Goal: Task Accomplishment & Management: Use online tool/utility

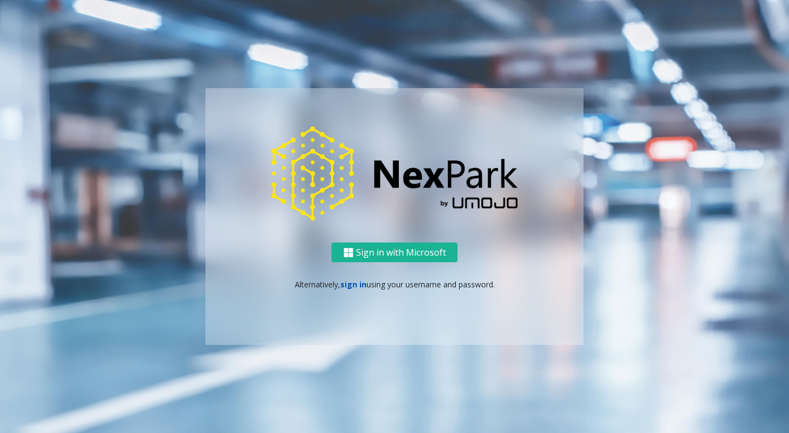
click at [362, 284] on link "sign in" at bounding box center [353, 284] width 26 height 10
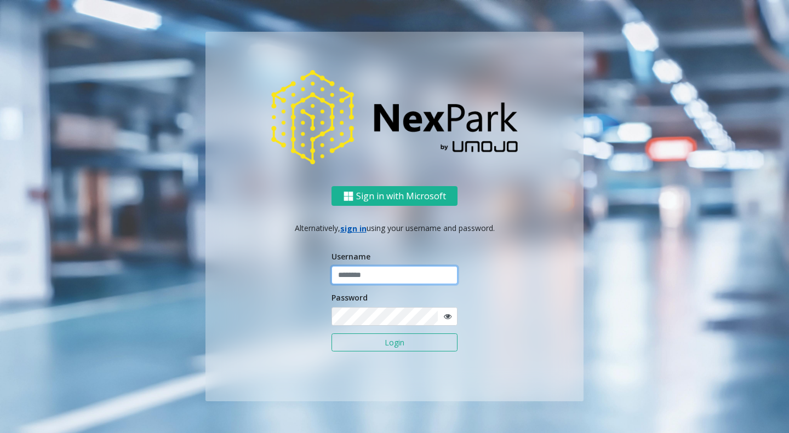
type input "******"
click at [381, 340] on button "Login" at bounding box center [394, 343] width 126 height 19
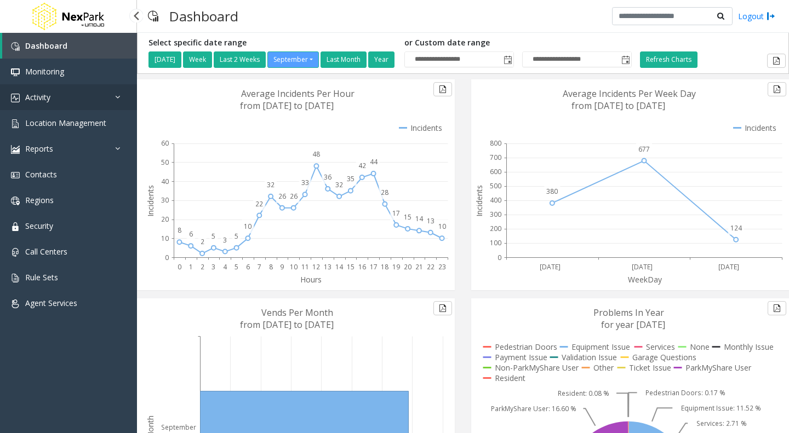
click at [41, 105] on link "Activity" at bounding box center [68, 97] width 137 height 26
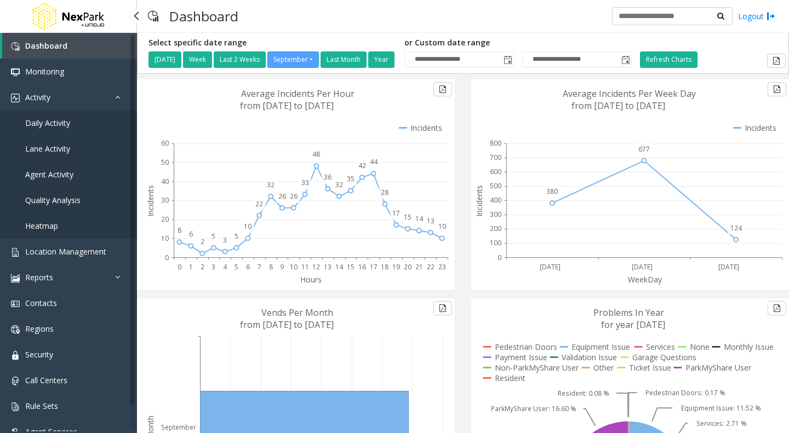
click at [44, 122] on span "Daily Activity" at bounding box center [47, 123] width 45 height 10
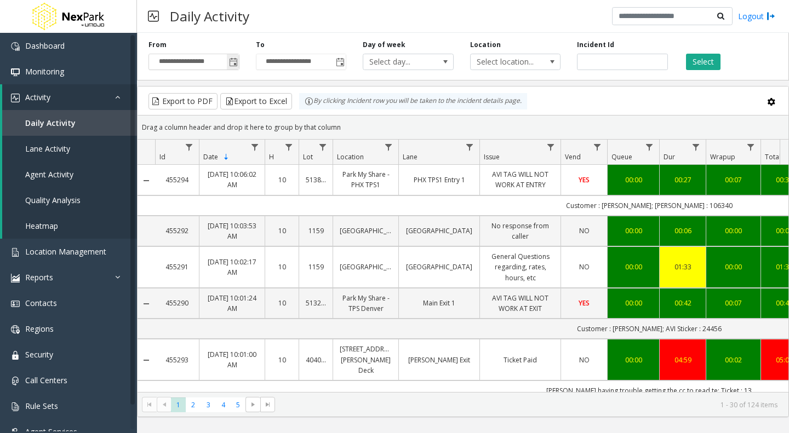
click at [232, 65] on span "Toggle popup" at bounding box center [233, 62] width 9 height 9
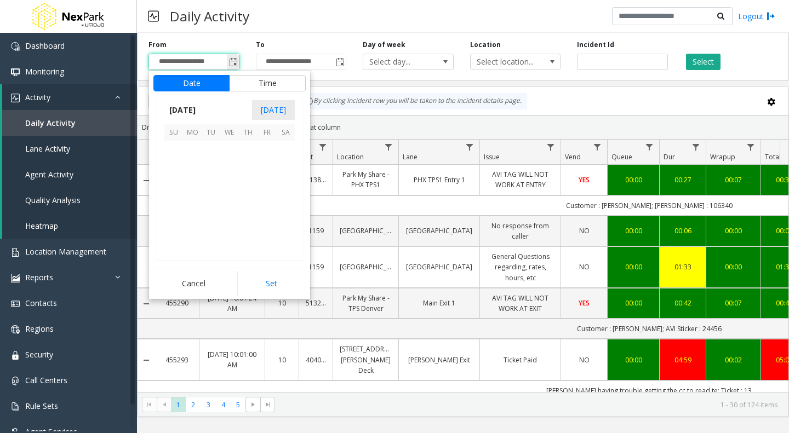
scroll to position [196616, 0]
click at [195, 111] on span "[DATE]" at bounding box center [182, 110] width 36 height 16
click at [261, 159] on span "Aug" at bounding box center [256, 160] width 26 height 26
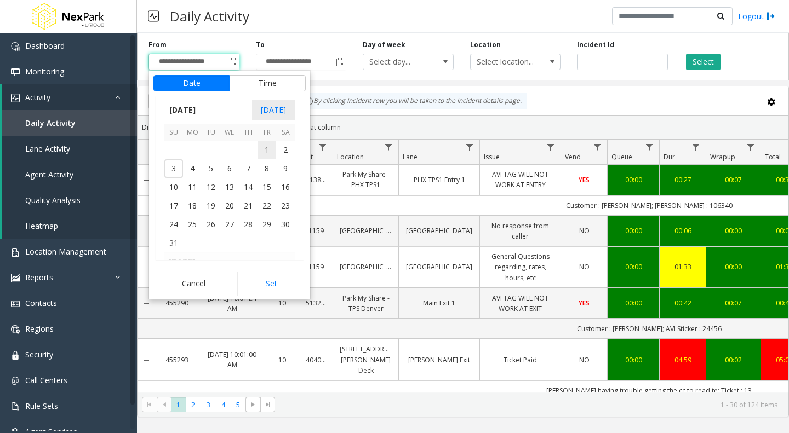
click at [266, 146] on span "1" at bounding box center [266, 150] width 19 height 19
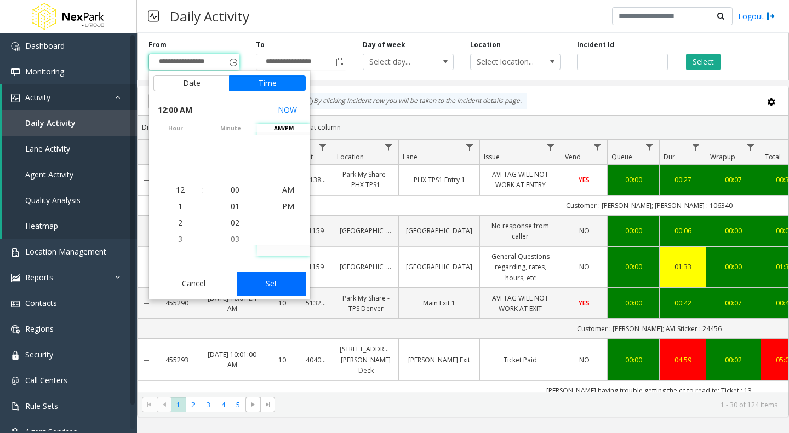
click at [268, 285] on button "Set" at bounding box center [271, 284] width 69 height 24
type input "**********"
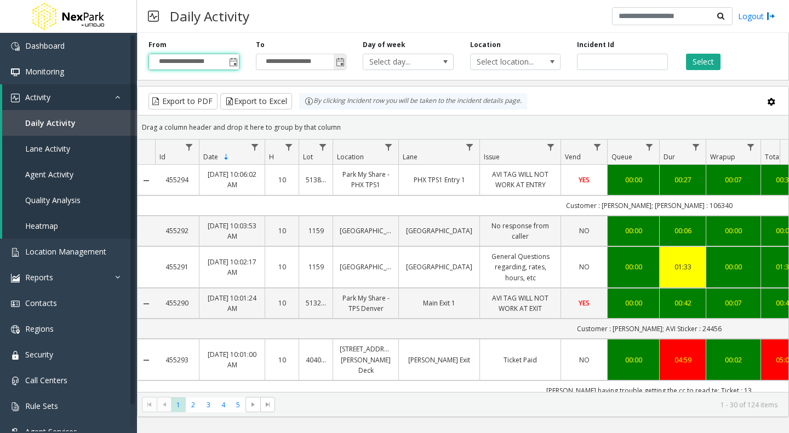
click at [340, 61] on span "Toggle popup" at bounding box center [340, 62] width 9 height 9
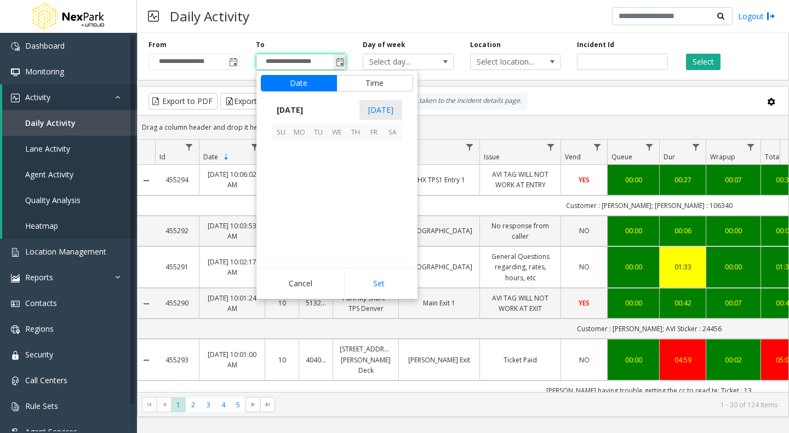
scroll to position [16, 0]
click at [308, 108] on span "[DATE]" at bounding box center [290, 110] width 36 height 16
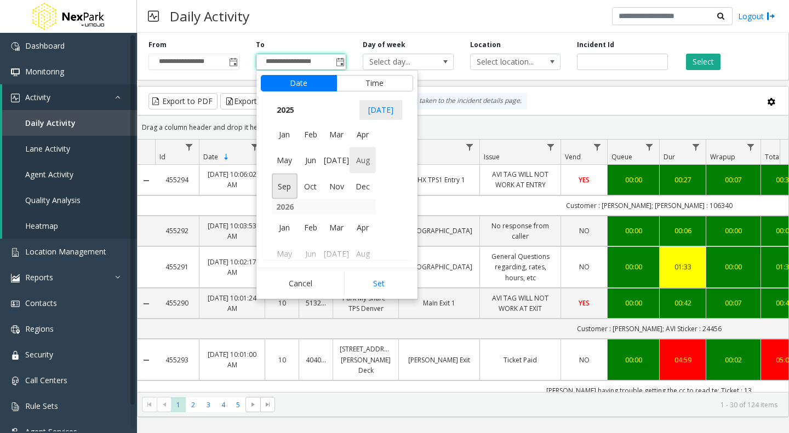
click at [361, 165] on span "Aug" at bounding box center [363, 160] width 26 height 26
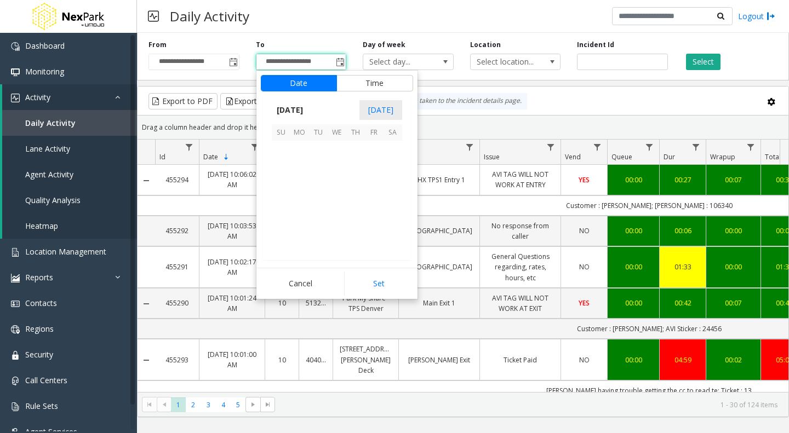
scroll to position [196486, 0]
click at [281, 237] on span "31" at bounding box center [281, 243] width 19 height 19
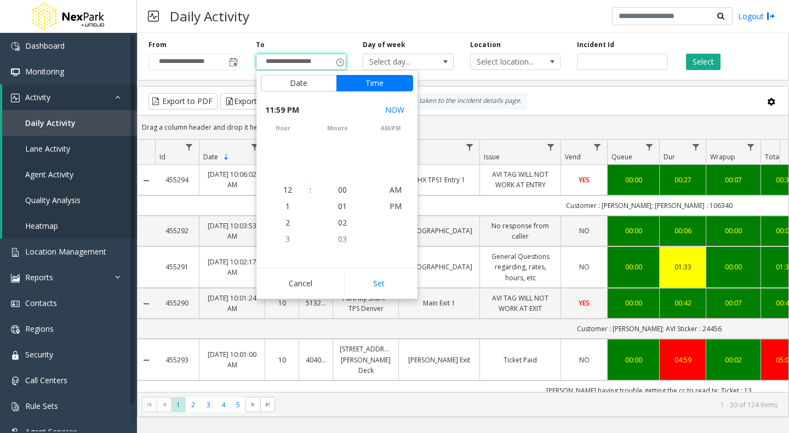
scroll to position [16, 0]
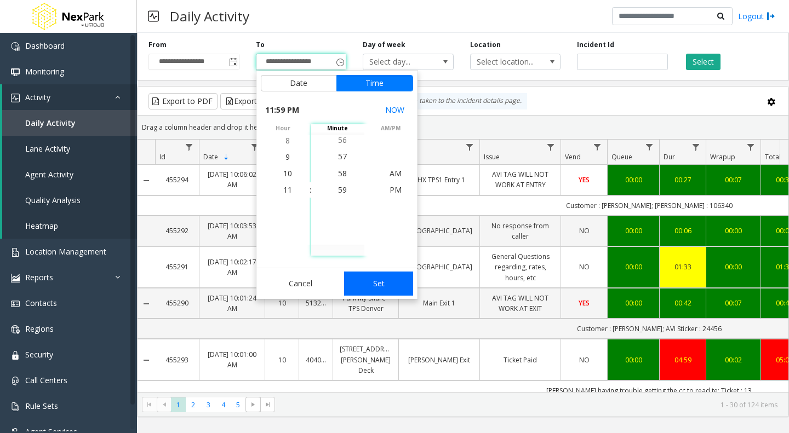
click at [371, 285] on button "Set" at bounding box center [378, 284] width 69 height 24
type input "**********"
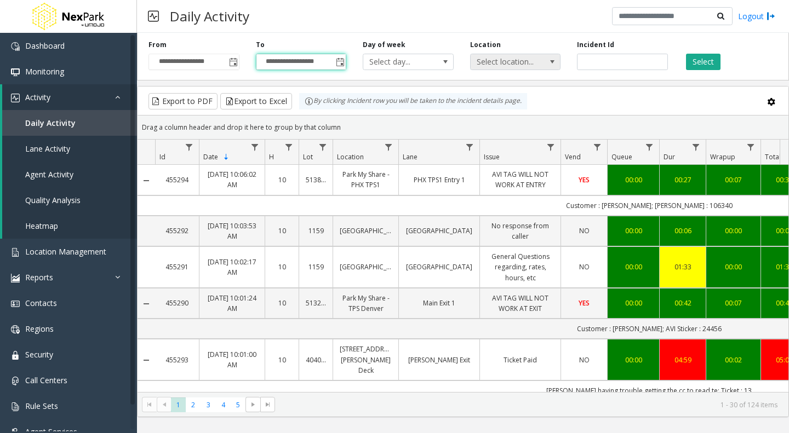
click at [521, 57] on span "Select location..." at bounding box center [507, 61] width 72 height 15
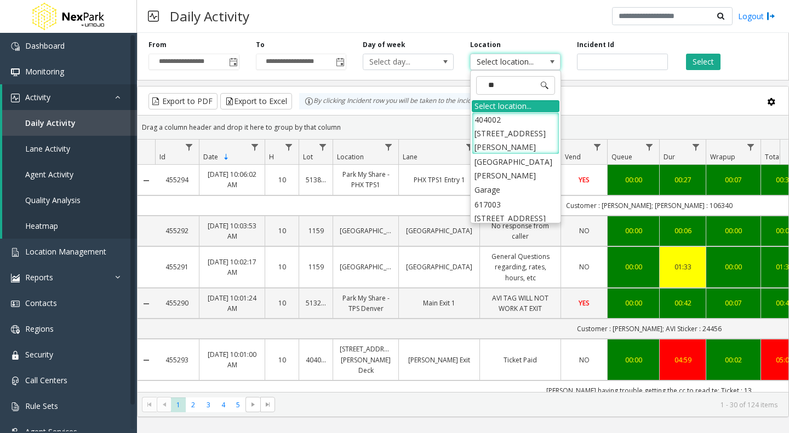
type input "***"
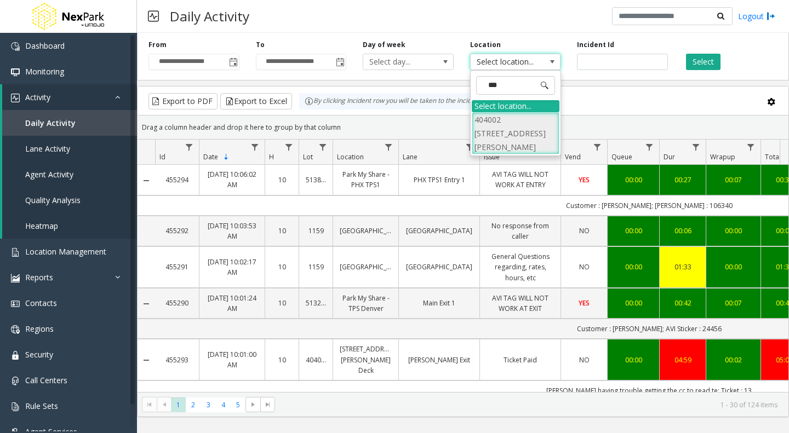
click at [507, 118] on li "404002 [STREET_ADDRESS][PERSON_NAME]" at bounding box center [516, 133] width 88 height 43
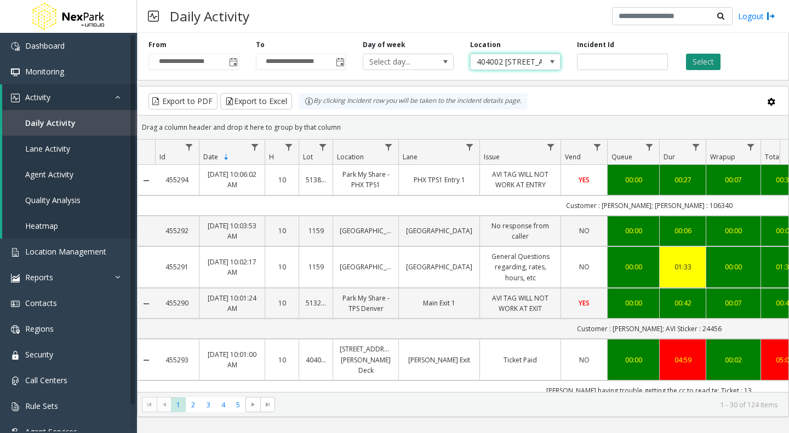
click at [698, 58] on button "Select" at bounding box center [703, 62] width 35 height 16
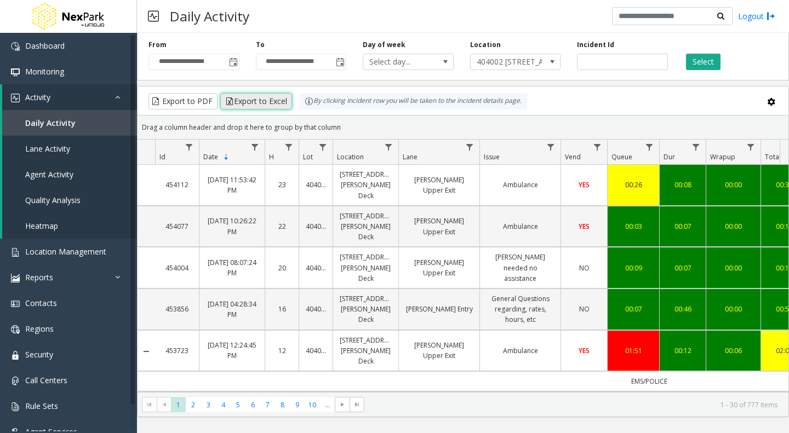
click at [261, 104] on button "Export to Excel" at bounding box center [256, 101] width 72 height 16
click at [233, 64] on span "Toggle popup" at bounding box center [233, 62] width 9 height 9
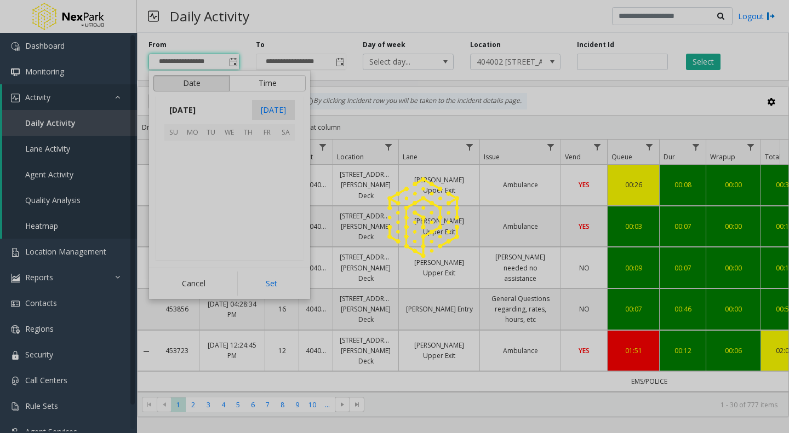
scroll to position [196616, 0]
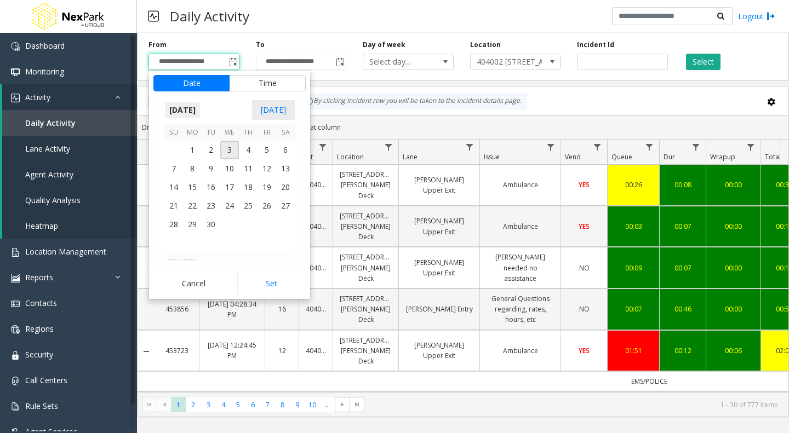
click at [194, 114] on span "[DATE]" at bounding box center [182, 110] width 36 height 16
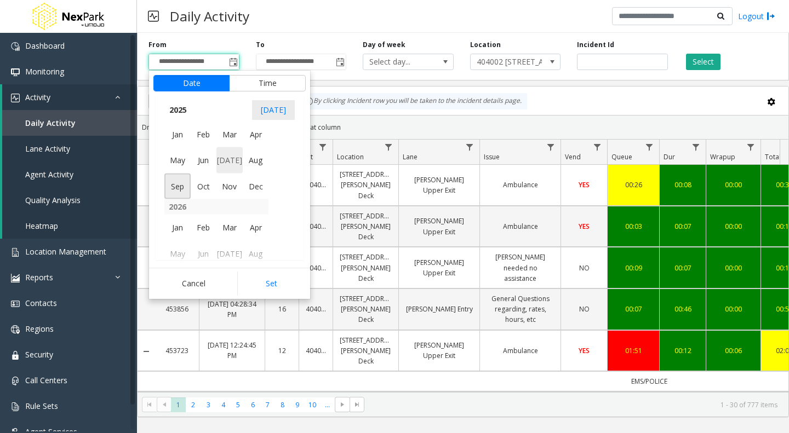
click at [226, 161] on span "[DATE]" at bounding box center [229, 160] width 26 height 26
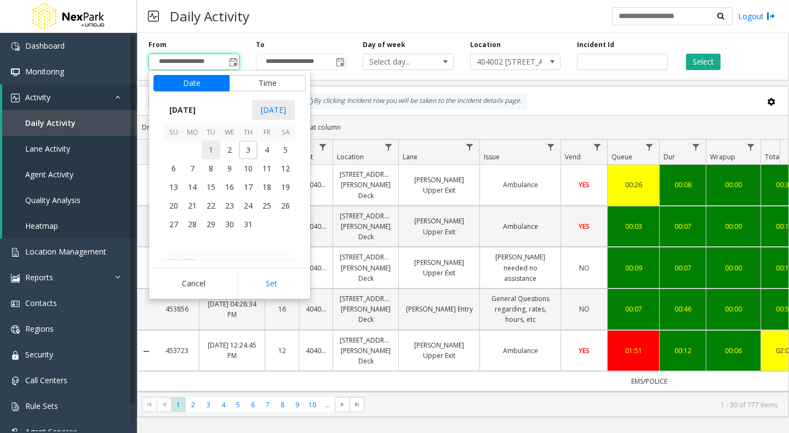
click at [214, 148] on span "1" at bounding box center [211, 150] width 19 height 19
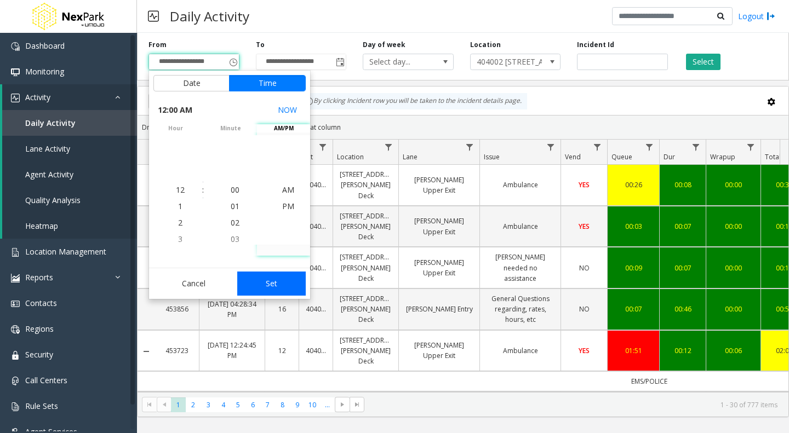
click at [265, 288] on button "Set" at bounding box center [271, 284] width 69 height 24
type input "**********"
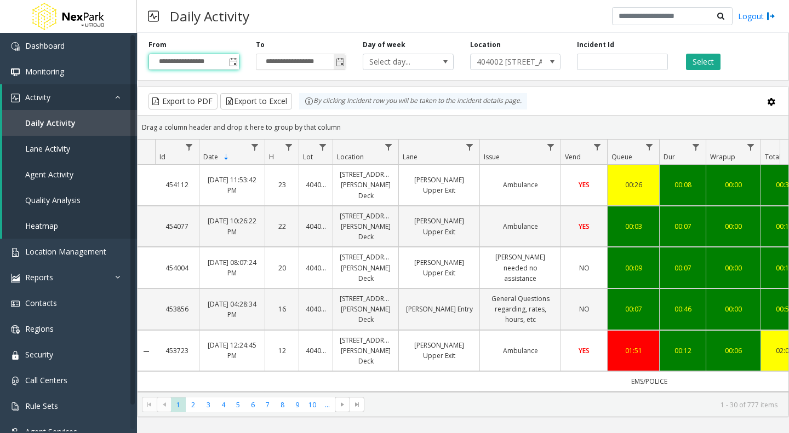
click at [338, 65] on span "Toggle popup" at bounding box center [340, 62] width 9 height 9
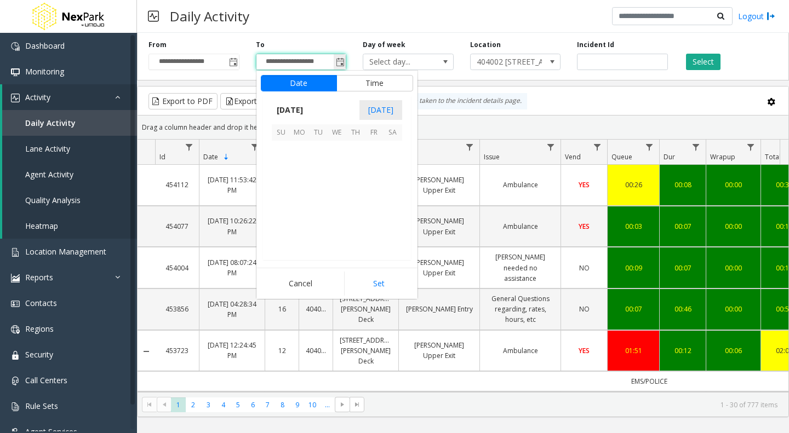
scroll to position [16, 0]
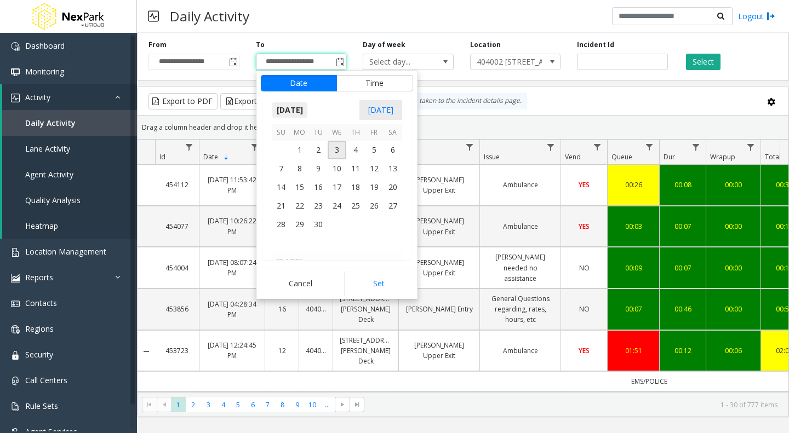
click at [305, 110] on span "[DATE]" at bounding box center [290, 110] width 36 height 16
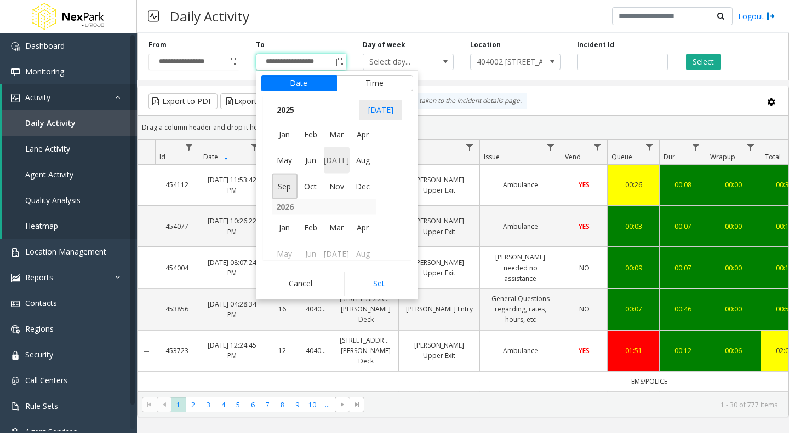
click at [341, 161] on span "[DATE]" at bounding box center [337, 160] width 26 height 26
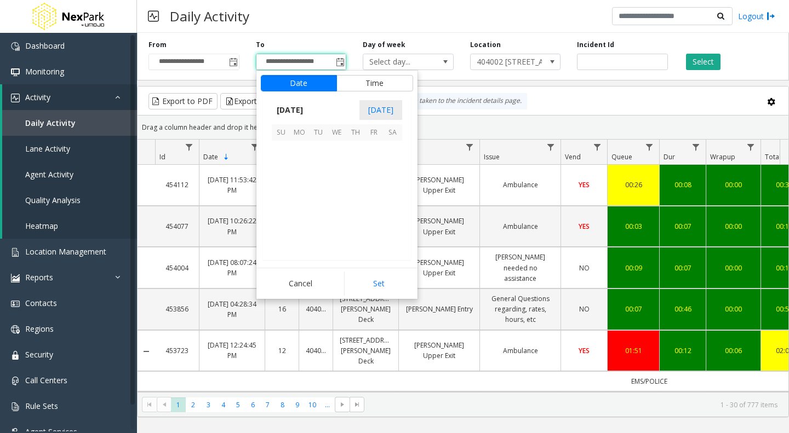
scroll to position [196355, 0]
click at [359, 227] on span "31" at bounding box center [355, 224] width 19 height 19
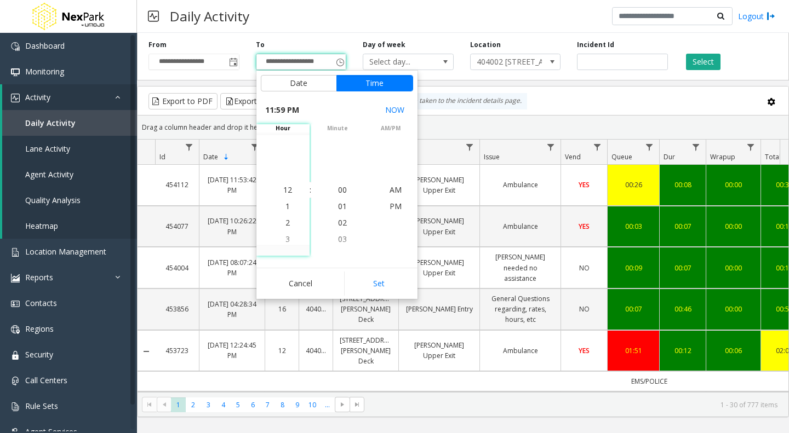
scroll to position [16, 0]
click at [387, 289] on button "Set" at bounding box center [378, 284] width 69 height 24
type input "**********"
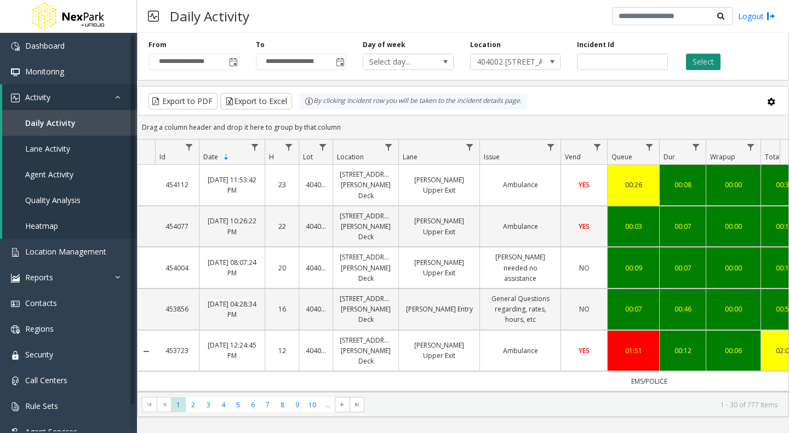
click at [706, 62] on button "Select" at bounding box center [703, 62] width 35 height 16
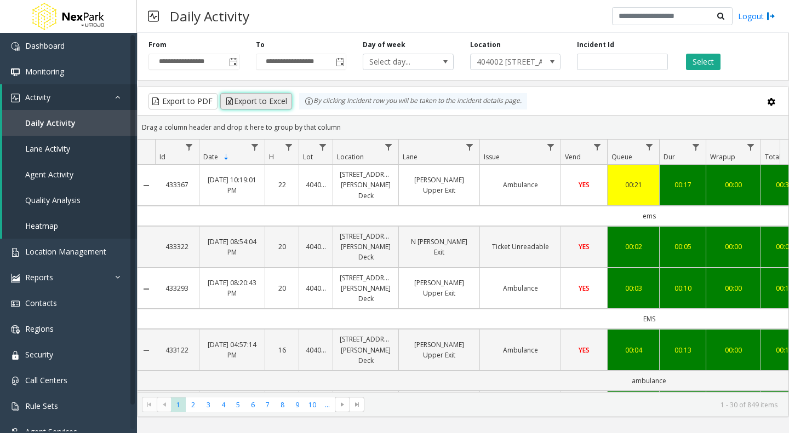
click at [248, 102] on button "Export to Excel" at bounding box center [256, 101] width 72 height 16
click at [231, 64] on span "Toggle popup" at bounding box center [233, 62] width 9 height 9
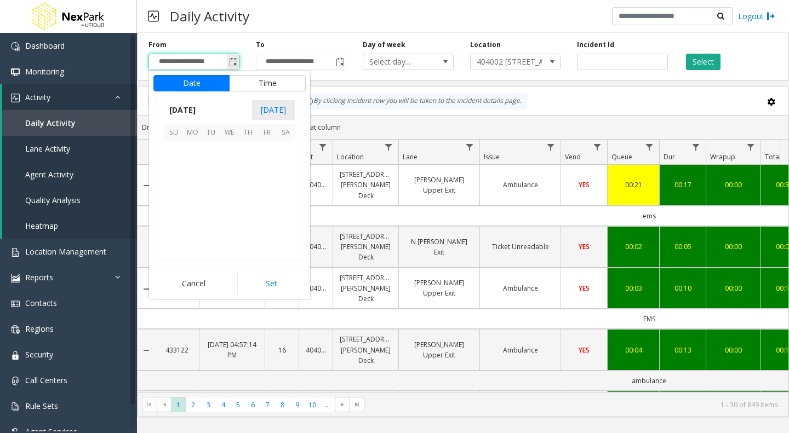
scroll to position [196616, 0]
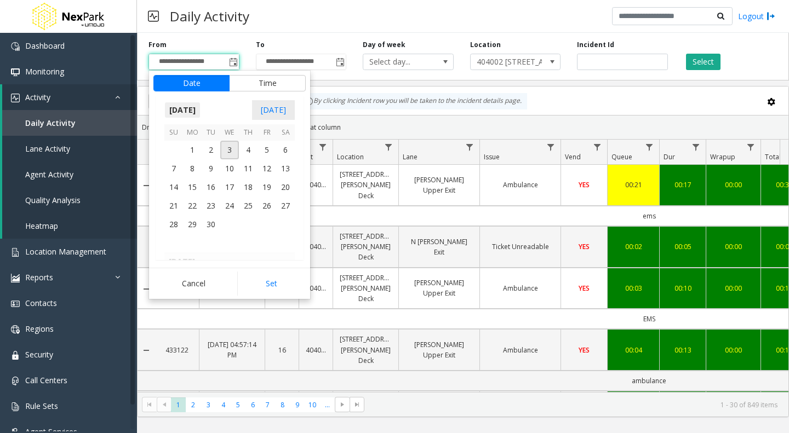
click at [196, 109] on span "[DATE]" at bounding box center [182, 110] width 36 height 16
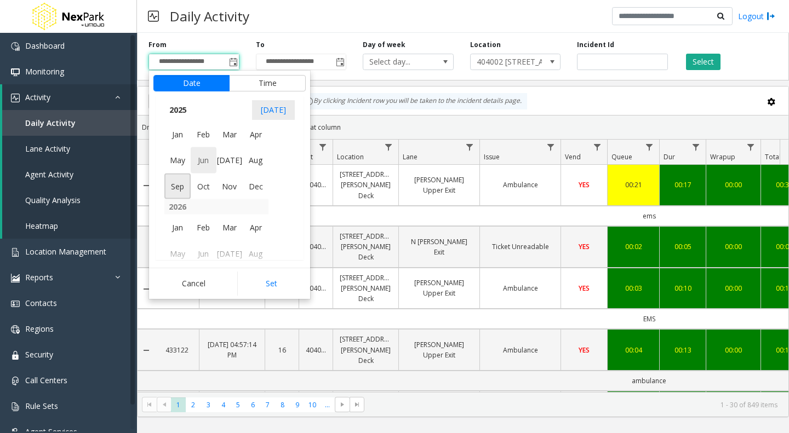
click at [205, 158] on span "Jun" at bounding box center [204, 160] width 26 height 26
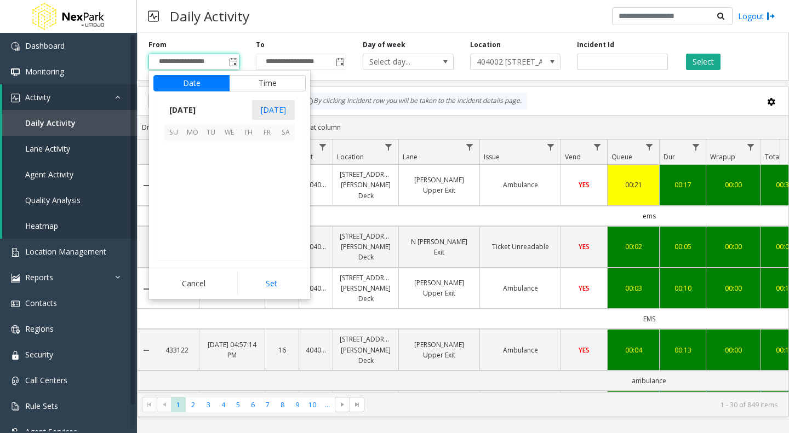
scroll to position [196225, 0]
click at [175, 148] on span "1" at bounding box center [173, 150] width 19 height 19
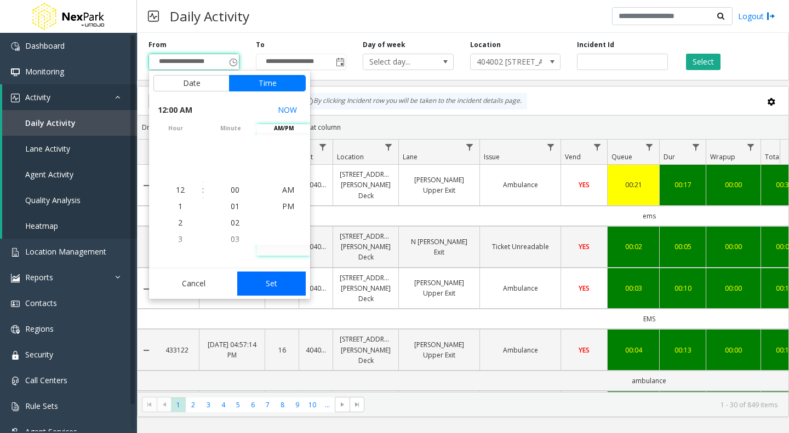
click at [273, 280] on button "Set" at bounding box center [271, 284] width 69 height 24
type input "**********"
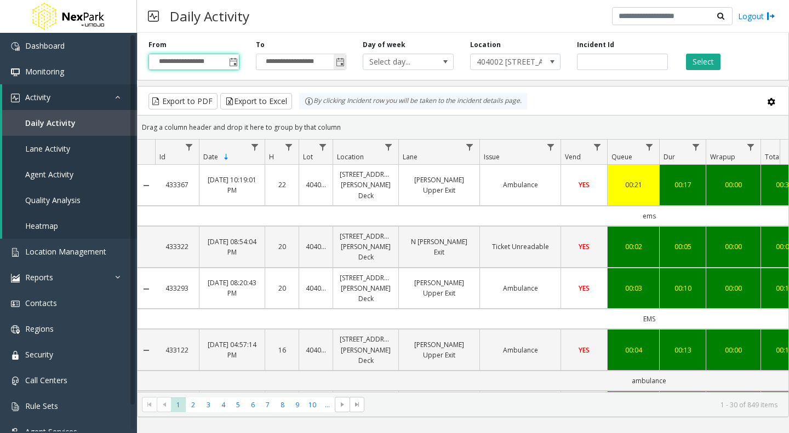
click at [341, 62] on span "Toggle popup" at bounding box center [340, 62] width 9 height 9
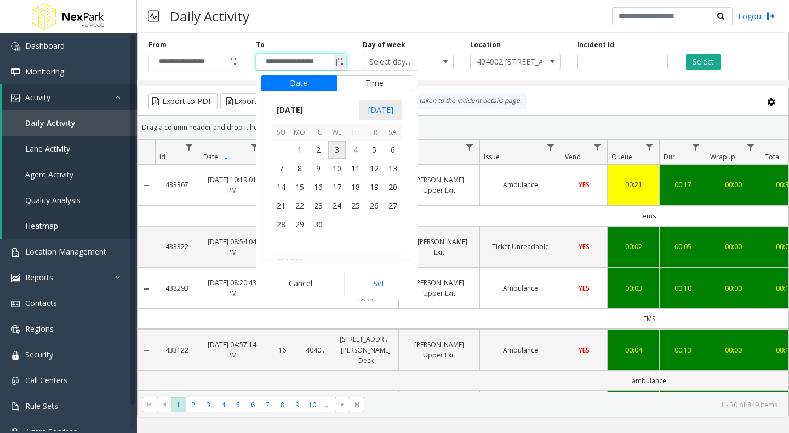
scroll to position [16, 0]
click at [303, 105] on span "[DATE]" at bounding box center [290, 110] width 36 height 16
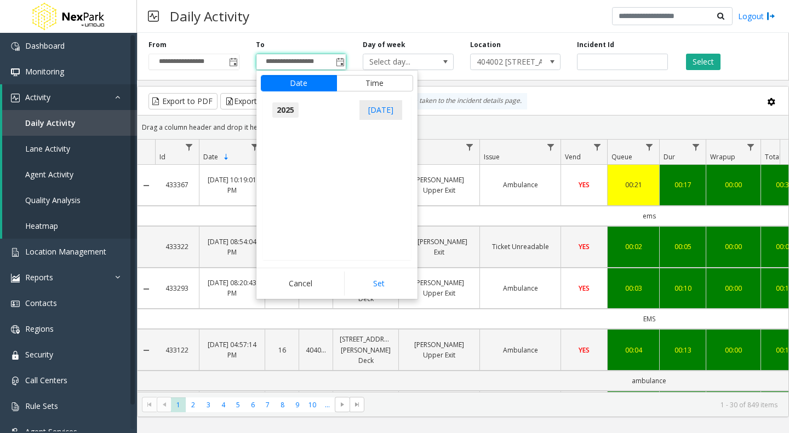
scroll to position [11694, 0]
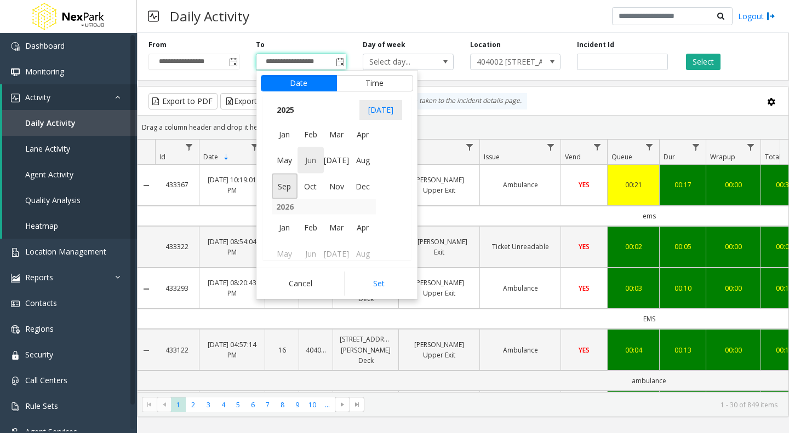
click at [315, 161] on span "Jun" at bounding box center [310, 160] width 26 height 26
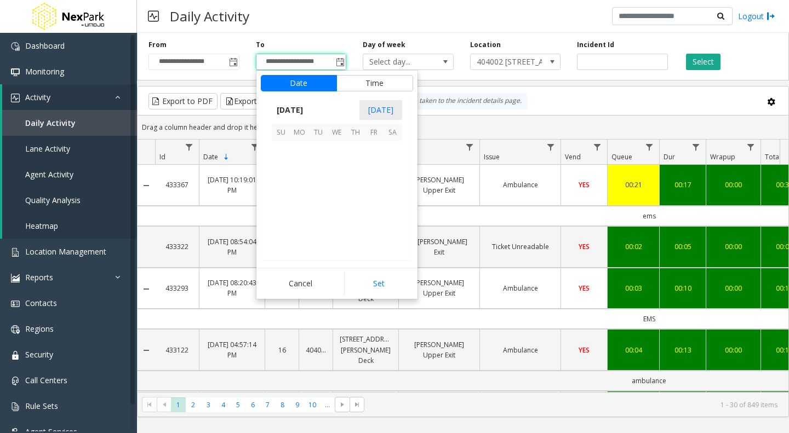
scroll to position [196225, 0]
click at [303, 221] on span "30" at bounding box center [299, 224] width 19 height 19
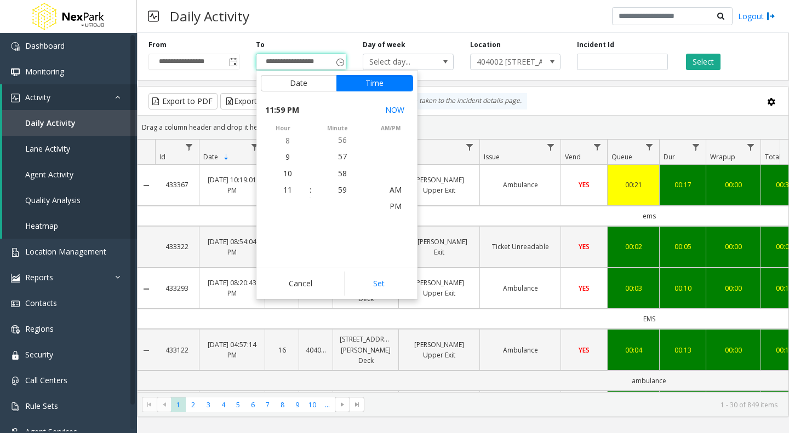
scroll to position [16, 0]
click at [374, 286] on button "Set" at bounding box center [378, 284] width 69 height 24
type input "**********"
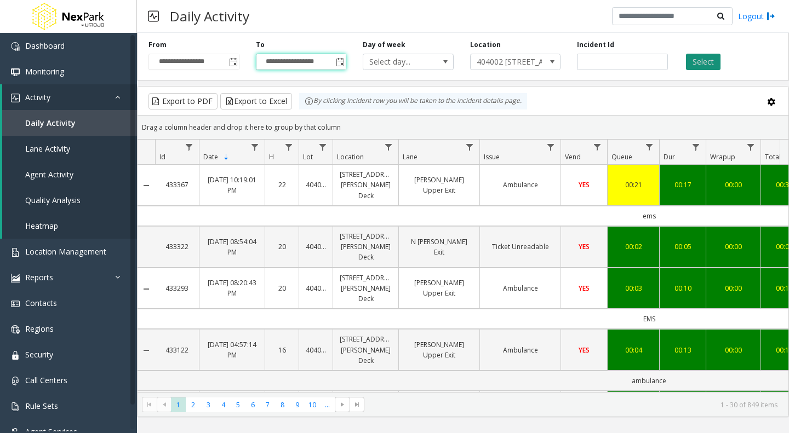
click at [698, 60] on button "Select" at bounding box center [703, 62] width 35 height 16
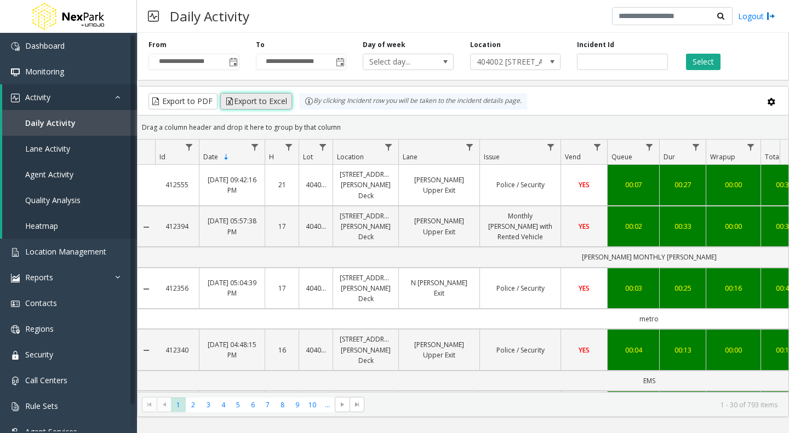
click at [241, 100] on button "Export to Excel" at bounding box center [256, 101] width 72 height 16
click at [531, 62] on span "404002 [STREET_ADDRESS][PERSON_NAME]" at bounding box center [507, 61] width 72 height 15
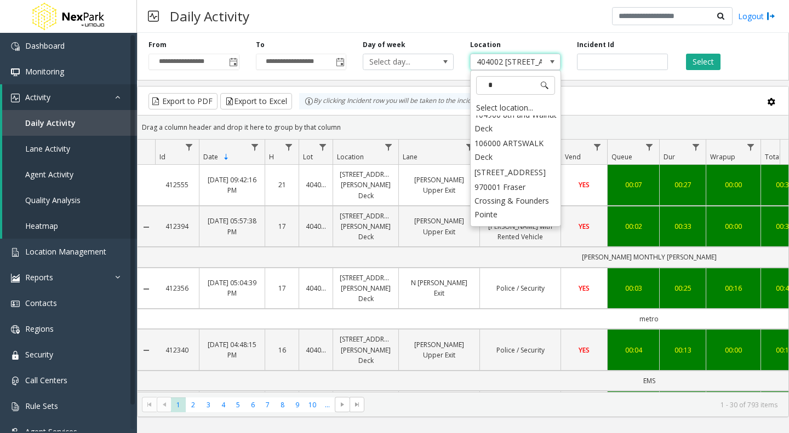
scroll to position [210, 0]
type input "****"
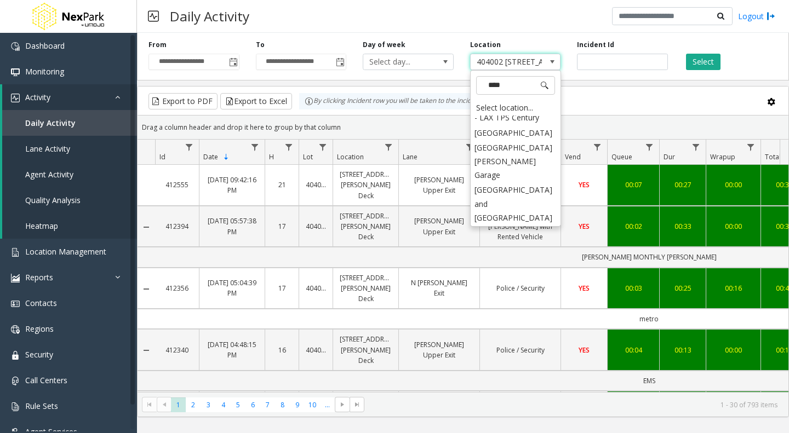
scroll to position [0, 0]
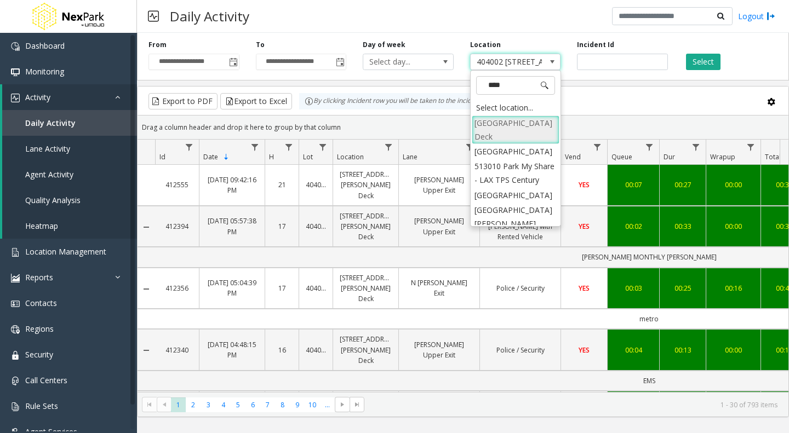
click at [499, 129] on li "[GEOGRAPHIC_DATA] Deck" at bounding box center [516, 130] width 88 height 28
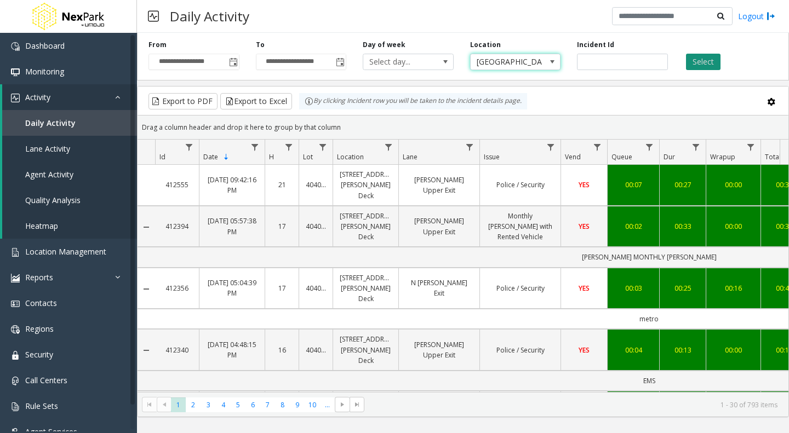
click at [702, 65] on button "Select" at bounding box center [703, 62] width 35 height 16
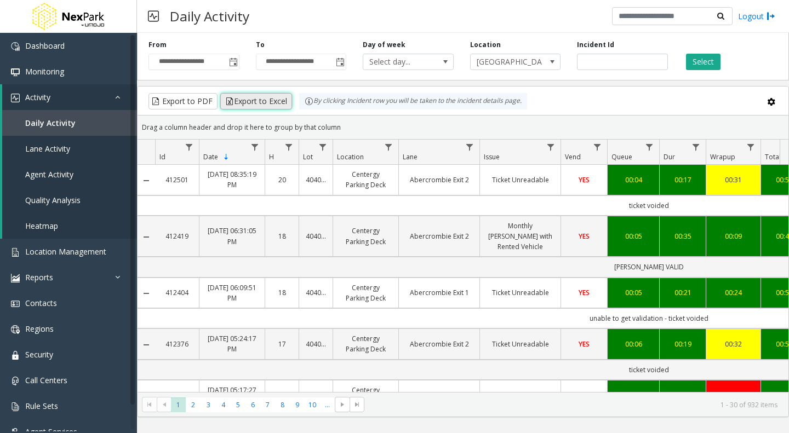
click at [258, 96] on button "Export to Excel" at bounding box center [256, 101] width 72 height 16
click at [238, 55] on span "Toggle popup" at bounding box center [233, 62] width 12 height 18
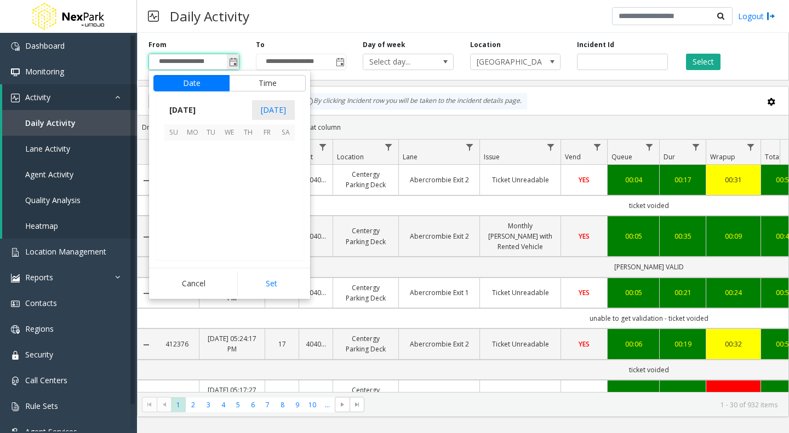
scroll to position [196616, 0]
click at [195, 110] on span "[DATE]" at bounding box center [182, 110] width 36 height 16
click at [231, 162] on span "[DATE]" at bounding box center [229, 160] width 26 height 26
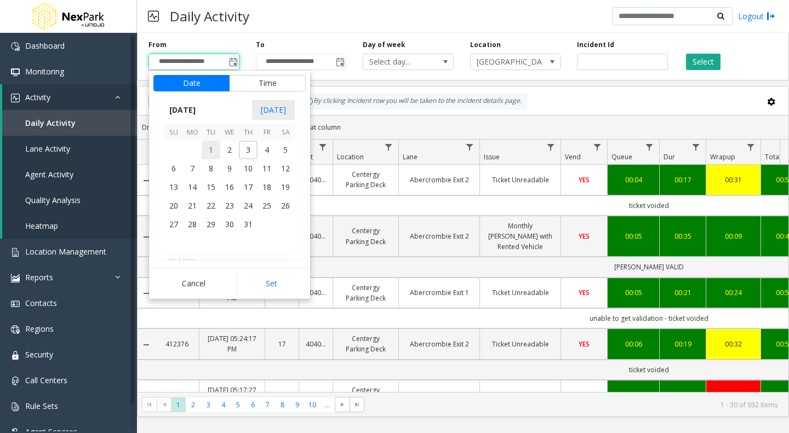
click at [214, 147] on span "1" at bounding box center [211, 150] width 19 height 19
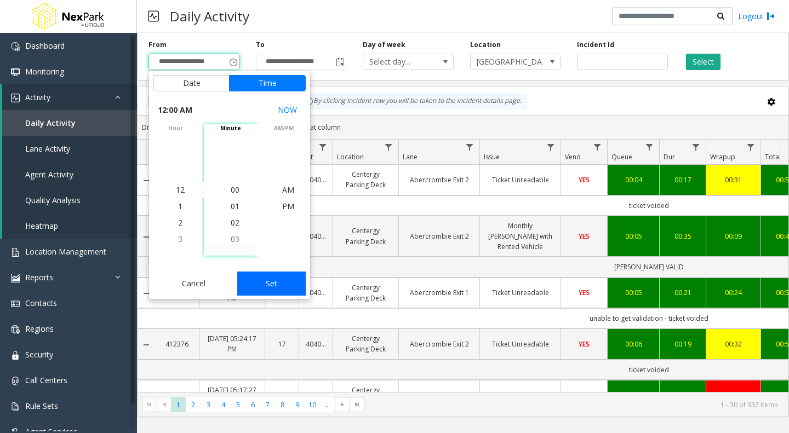
click at [272, 294] on button "Set" at bounding box center [271, 284] width 69 height 24
type input "**********"
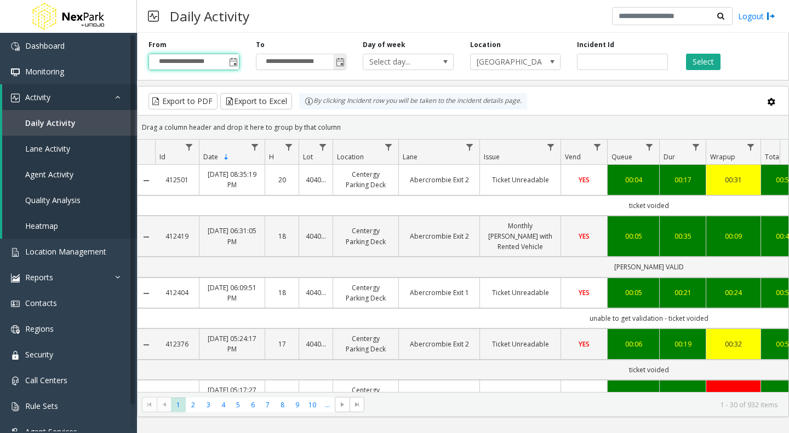
click at [336, 61] on span "Toggle popup" at bounding box center [340, 62] width 9 height 9
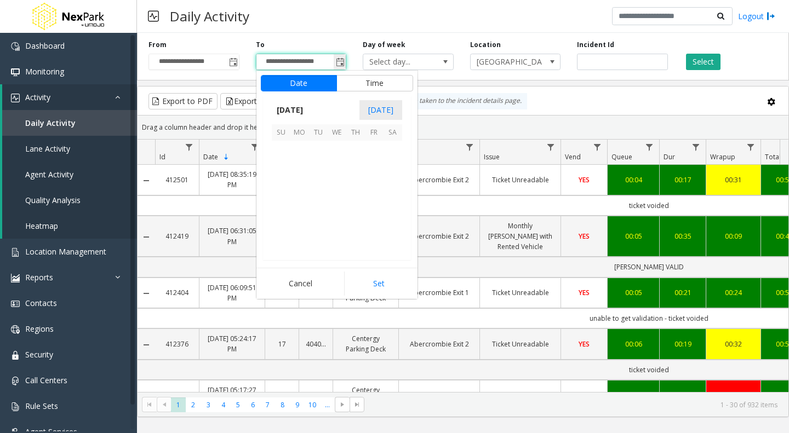
scroll to position [16, 0]
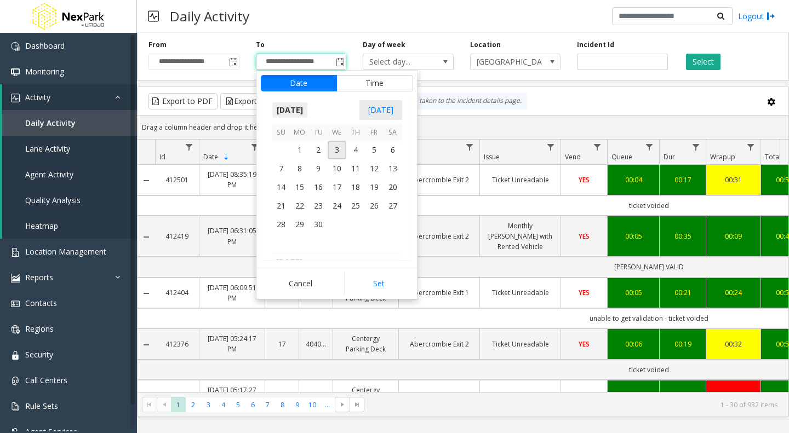
click at [308, 107] on span "[DATE]" at bounding box center [290, 110] width 36 height 16
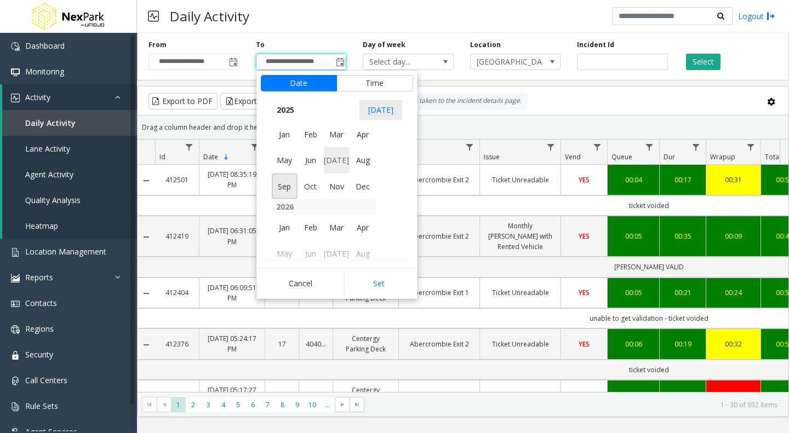
click at [337, 158] on span "[DATE]" at bounding box center [337, 160] width 26 height 26
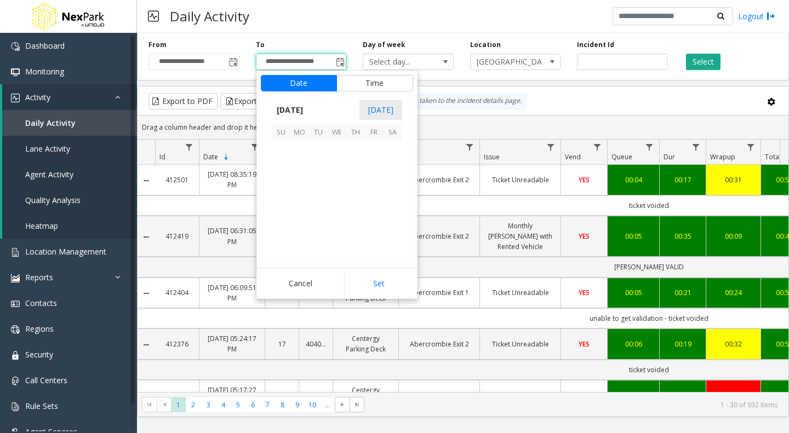
scroll to position [196355, 0]
click at [357, 220] on span "31" at bounding box center [355, 224] width 19 height 19
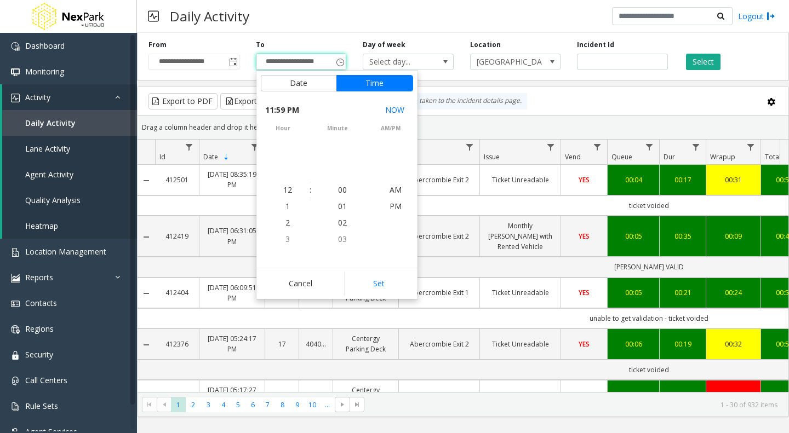
scroll to position [16, 0]
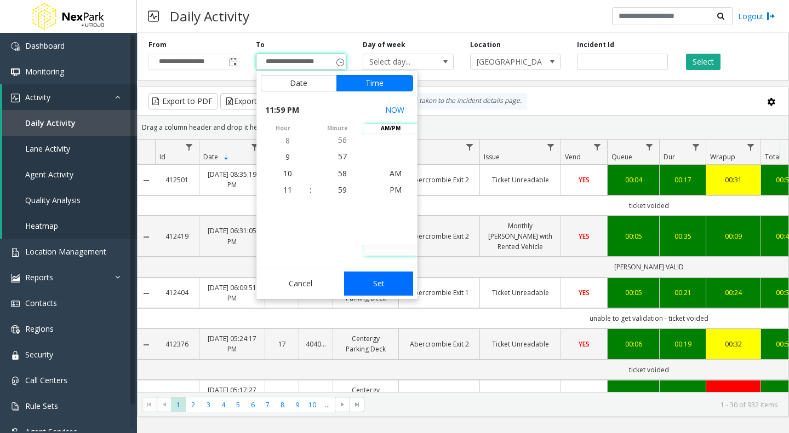
click at [374, 279] on button "Set" at bounding box center [378, 284] width 69 height 24
type input "**********"
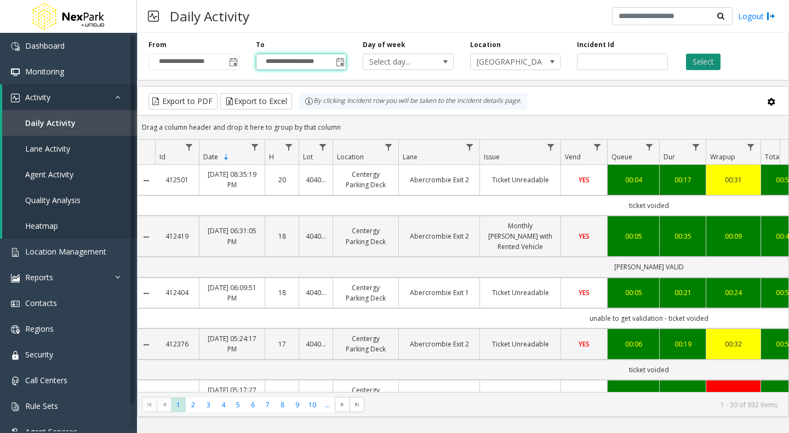
click at [702, 60] on button "Select" at bounding box center [703, 62] width 35 height 16
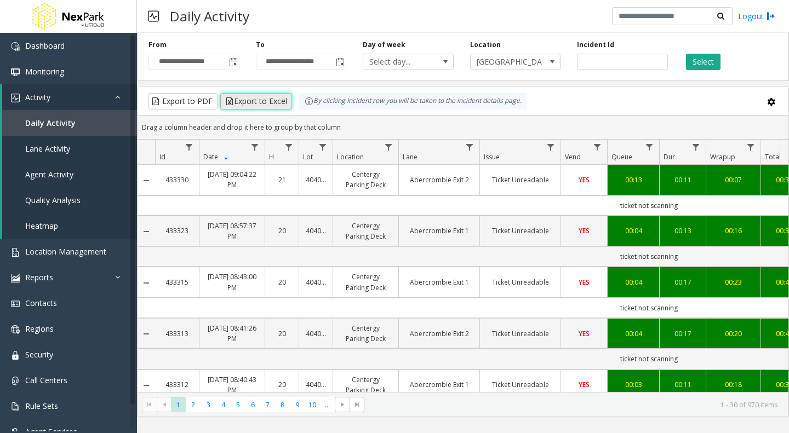
click at [252, 99] on button "Export to Excel" at bounding box center [256, 101] width 72 height 16
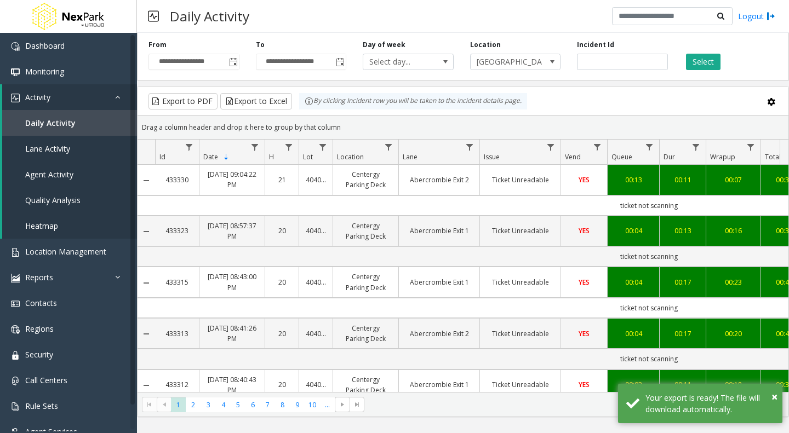
click at [480, 21] on div "Daily Activity Logout" at bounding box center [463, 16] width 652 height 33
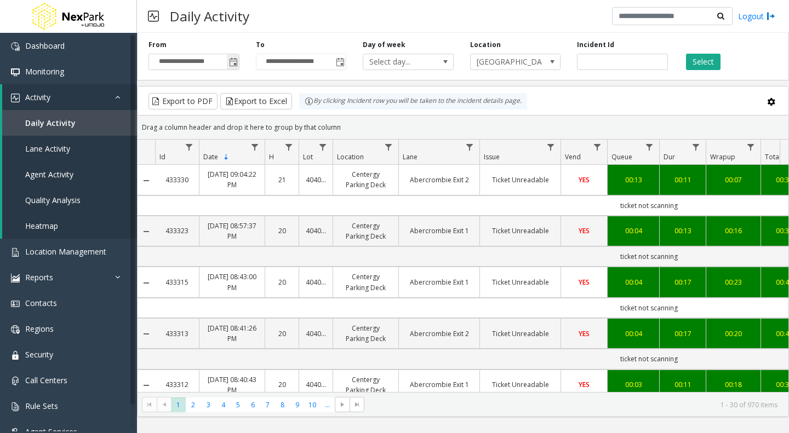
click at [227, 59] on span "Toggle popup" at bounding box center [233, 62] width 12 height 18
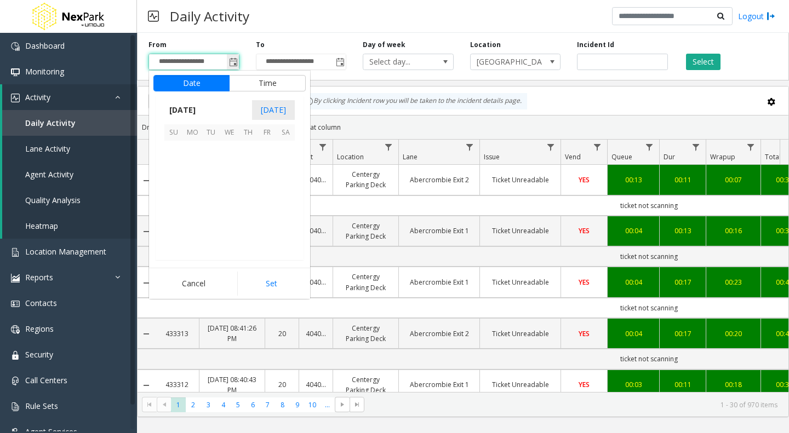
scroll to position [196616, 0]
click at [201, 111] on span "[DATE]" at bounding box center [182, 110] width 36 height 16
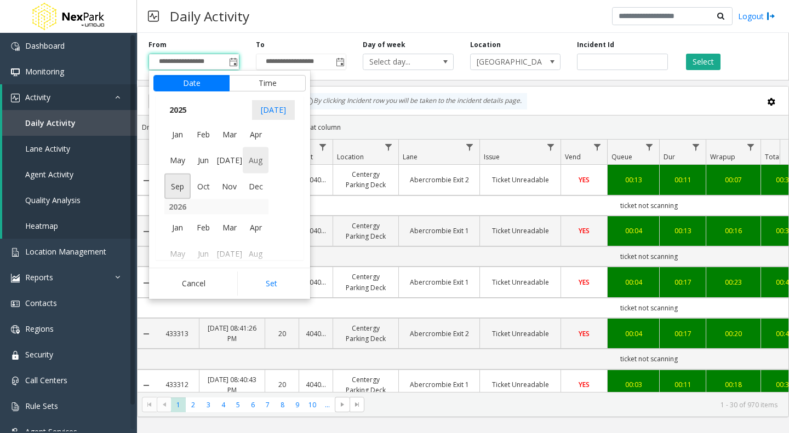
click at [252, 157] on span "Aug" at bounding box center [256, 160] width 26 height 26
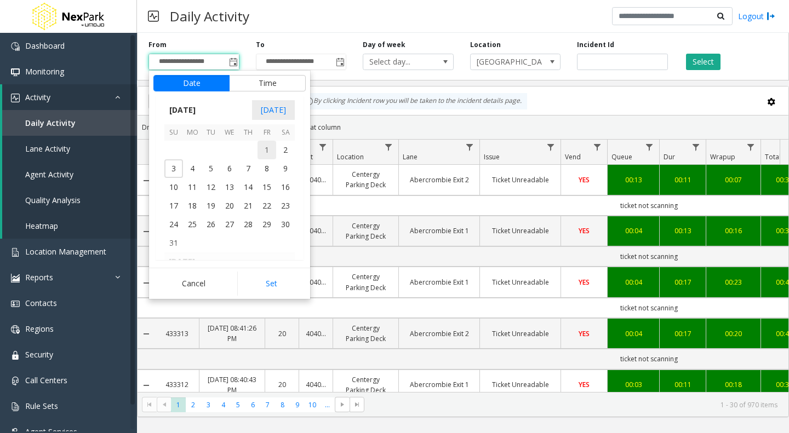
click at [263, 148] on span "1" at bounding box center [266, 150] width 19 height 19
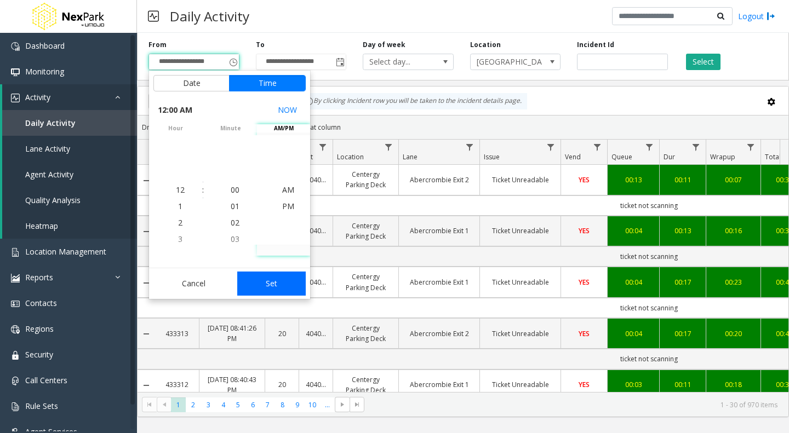
click at [271, 279] on button "Set" at bounding box center [271, 284] width 69 height 24
type input "**********"
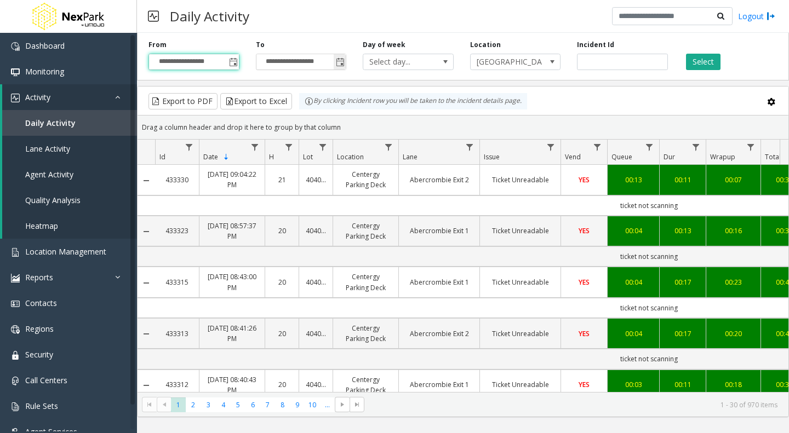
click at [339, 62] on span "Toggle popup" at bounding box center [340, 62] width 9 height 9
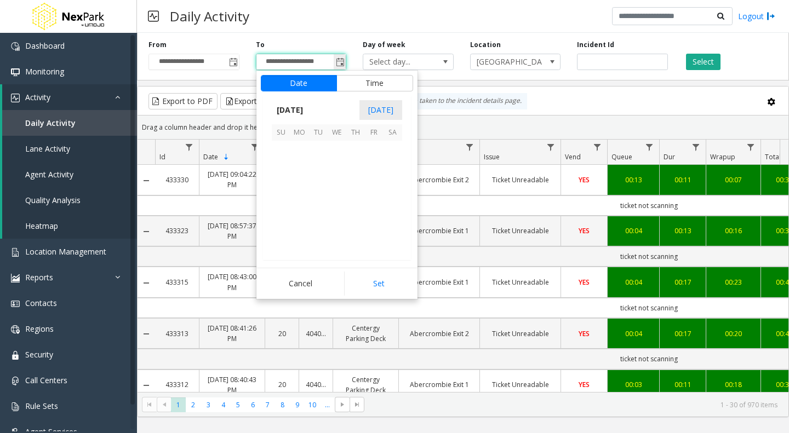
scroll to position [16, 0]
click at [308, 108] on span "[DATE]" at bounding box center [290, 110] width 36 height 16
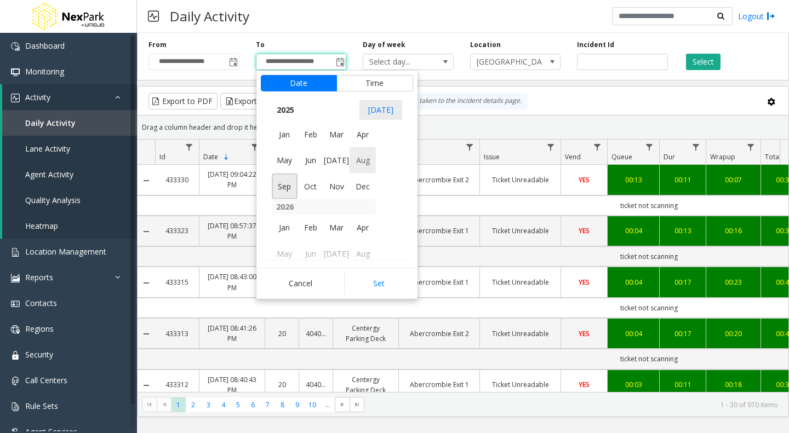
click at [362, 161] on span "Aug" at bounding box center [363, 160] width 26 height 26
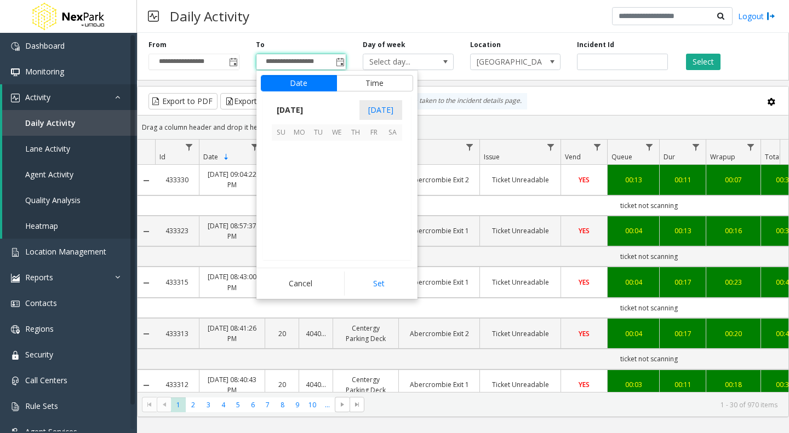
scroll to position [196486, 0]
click at [283, 237] on span "31" at bounding box center [281, 243] width 19 height 19
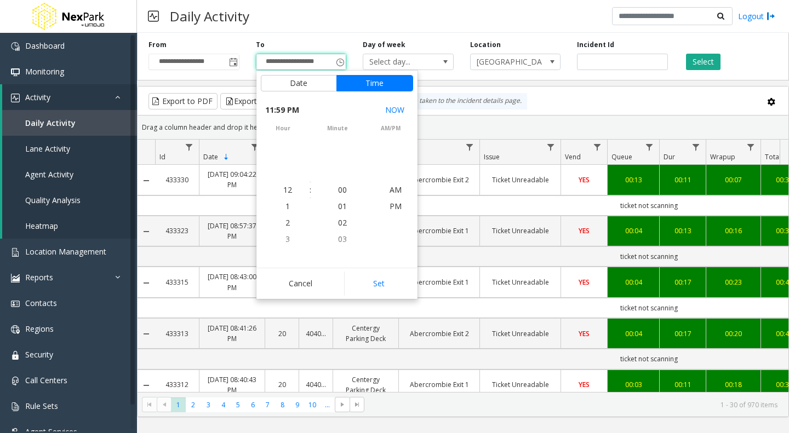
scroll to position [16, 0]
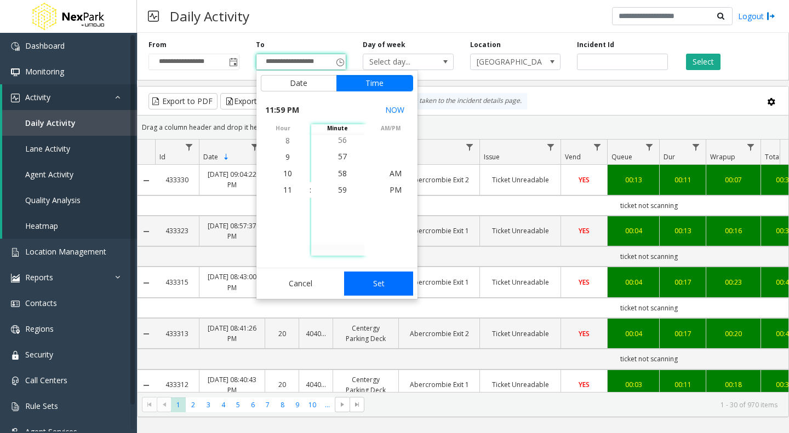
click at [376, 279] on button "Set" at bounding box center [378, 284] width 69 height 24
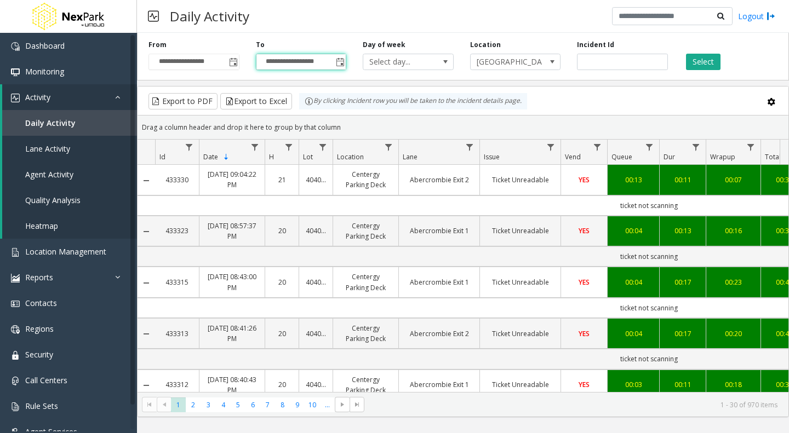
type input "**********"
click at [706, 60] on button "Select" at bounding box center [703, 62] width 35 height 16
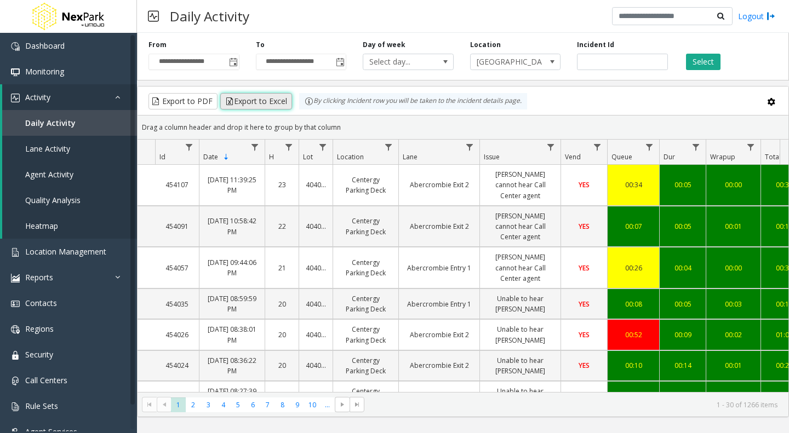
click at [244, 98] on button "Export to Excel" at bounding box center [256, 101] width 72 height 16
